Goal: Information Seeking & Learning: Learn about a topic

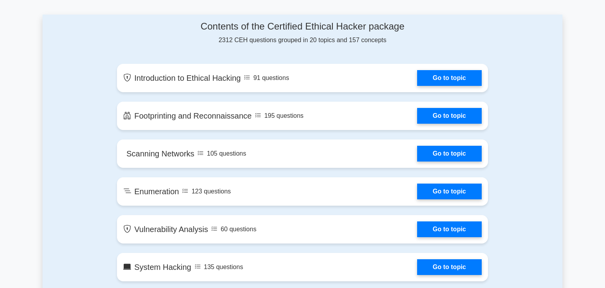
scroll to position [353, 0]
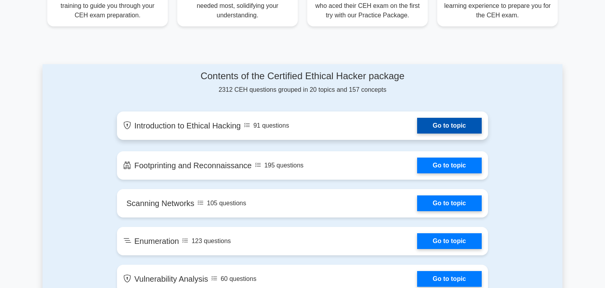
click at [446, 133] on link "Go to topic" at bounding box center [449, 126] width 65 height 16
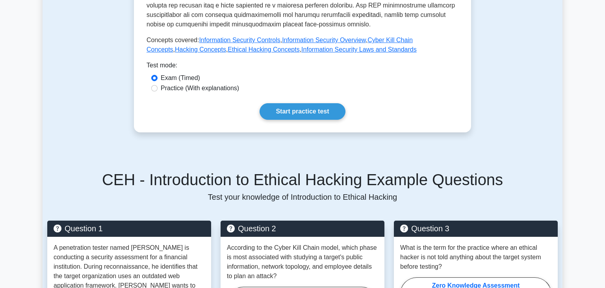
scroll to position [359, 0]
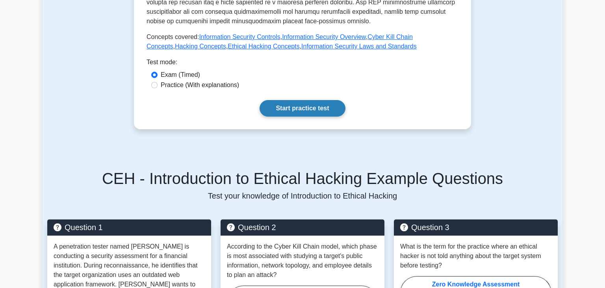
click at [311, 100] on link "Start practice test" at bounding box center [301, 108] width 85 height 17
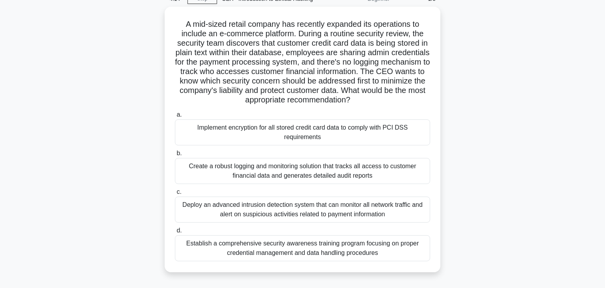
scroll to position [41, 0]
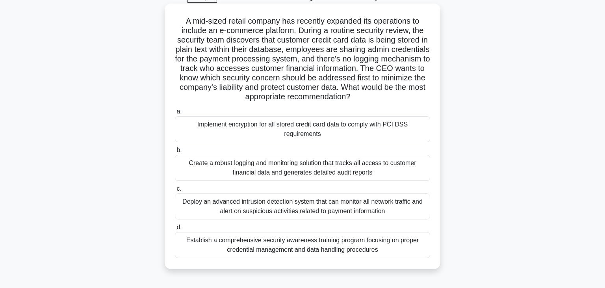
click at [308, 131] on div "Implement encryption for all stored credit card data to comply with PCI DSS req…" at bounding box center [302, 129] width 255 height 26
click at [175, 114] on input "a. Implement encryption for all stored credit card data to comply with PCI DSS …" at bounding box center [175, 111] width 0 height 5
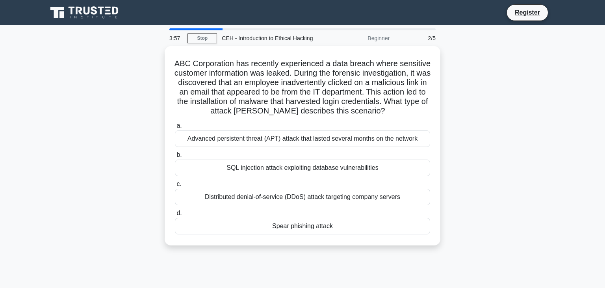
scroll to position [0, 0]
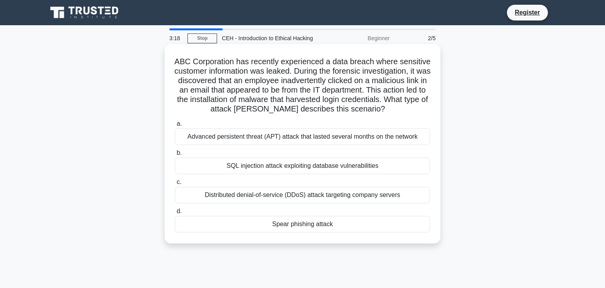
click at [279, 227] on div "Spear phishing attack" at bounding box center [302, 224] width 255 height 17
click at [175, 214] on input "d. Spear phishing attack" at bounding box center [175, 211] width 0 height 5
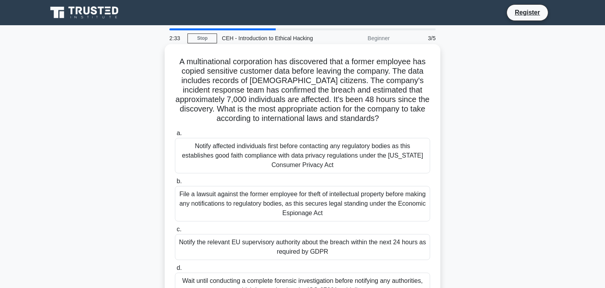
click at [347, 205] on div "File a lawsuit against the former employee for theft of intellectual property b…" at bounding box center [302, 203] width 255 height 35
click at [175, 184] on input "b. File a lawsuit against the former employee for theft of intellectual propert…" at bounding box center [175, 181] width 0 height 5
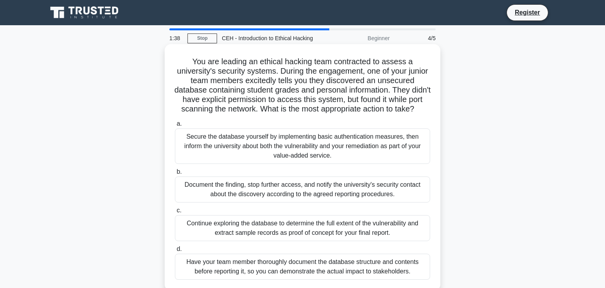
click at [364, 144] on div "Secure the database yourself by implementing basic authentication measures, the…" at bounding box center [302, 145] width 255 height 35
click at [175, 126] on input "a. Secure the database yourself by implementing basic authentication measures, …" at bounding box center [175, 123] width 0 height 5
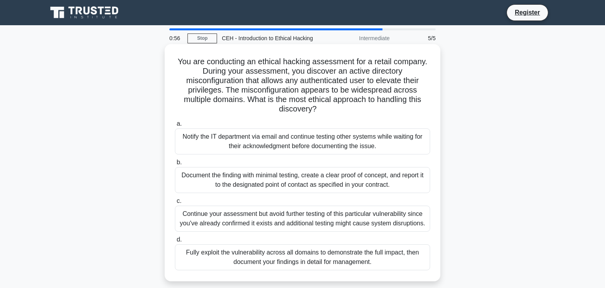
click at [306, 144] on div "Notify the IT department via email and continue testing other systems while wai…" at bounding box center [302, 141] width 255 height 26
click at [175, 126] on input "a. Notify the IT department via email and continue testing other systems while …" at bounding box center [175, 123] width 0 height 5
